Goal: Obtain resource: Obtain resource

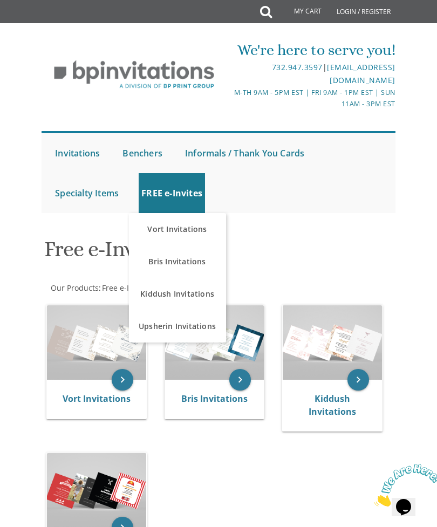
click at [201, 230] on link "Vort Invitations" at bounding box center [177, 229] width 97 height 32
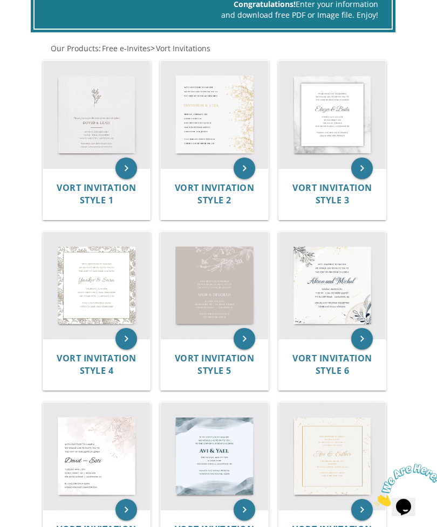
scroll to position [291, 0]
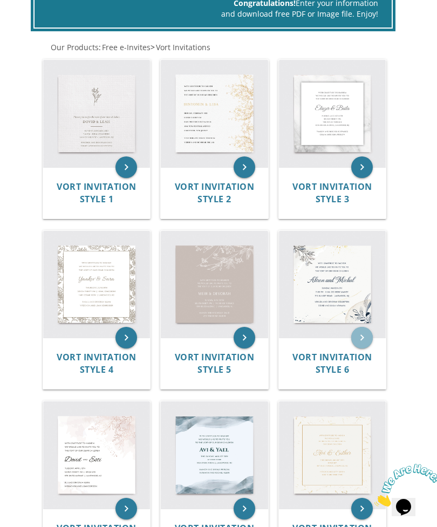
click at [358, 335] on icon "keyboard_arrow_right" at bounding box center [362, 338] width 22 height 22
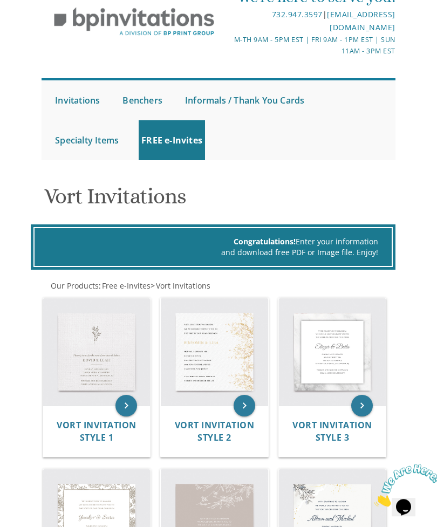
scroll to position [0, 0]
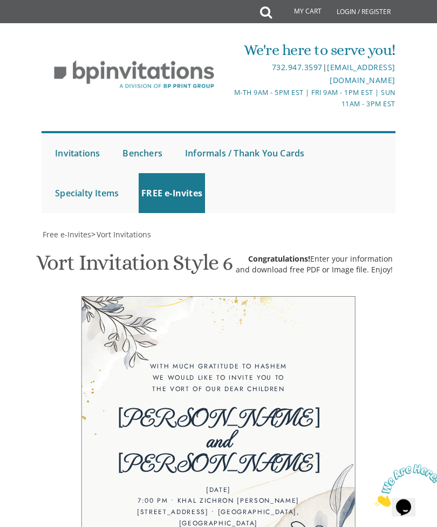
scroll to position [414, 0]
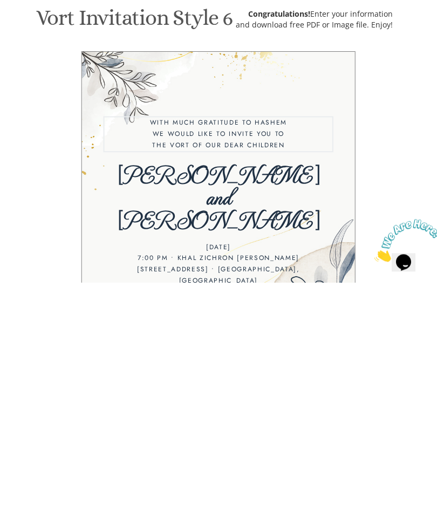
scroll to position [169, 0]
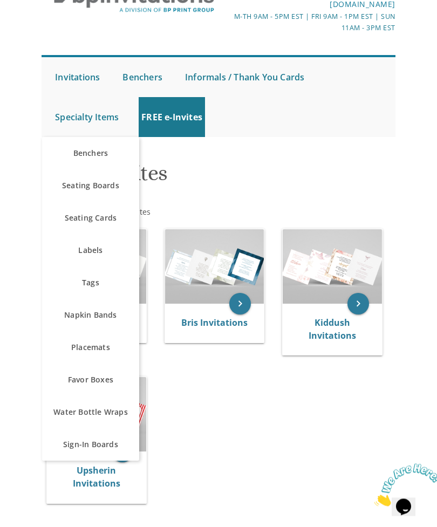
scroll to position [76, 0]
click at [187, 424] on div "keyboard_arrow_right Vort Invitations keyboard_arrow_right Bris Invitations key…" at bounding box center [219, 368] width 354 height 296
